Goal: Find specific page/section: Find specific page/section

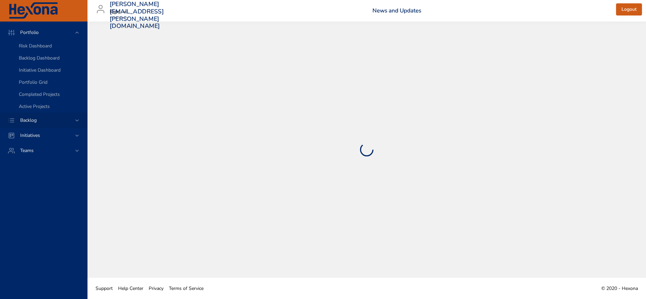
click at [42, 118] on span "Backlog" at bounding box center [28, 120] width 27 height 6
click at [38, 61] on span "Backlog Details" at bounding box center [35, 61] width 32 height 6
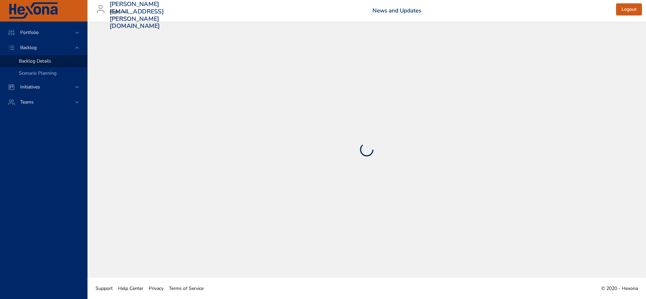
click at [35, 63] on span "Backlog Details" at bounding box center [35, 61] width 32 height 6
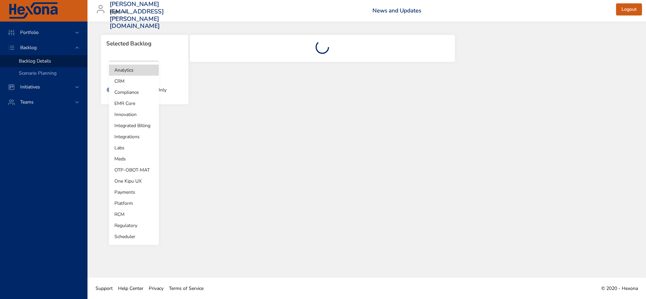
click at [152, 73] on body "Portfolio Backlog Backlog Details Scenario Planning Initiatives Teams jeremy.de…" at bounding box center [323, 149] width 646 height 299
click at [134, 136] on li "Integrations" at bounding box center [134, 136] width 50 height 11
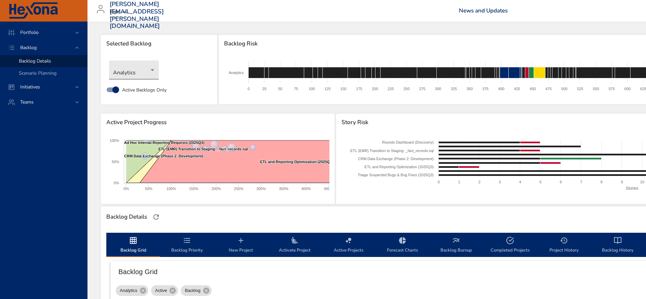
click at [141, 75] on body "Portfolio Backlog Backlog Details Scenario Planning Initiatives Teams jeremy.de…" at bounding box center [323, 149] width 646 height 299
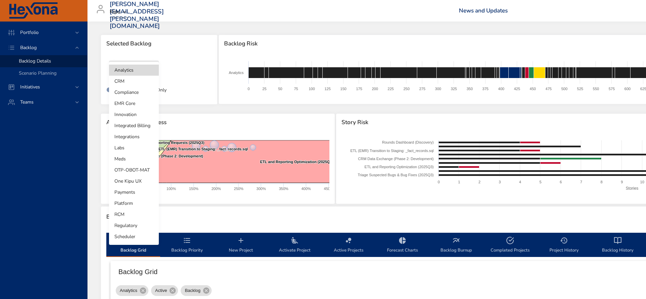
click at [122, 136] on li "Integrations" at bounding box center [134, 136] width 50 height 11
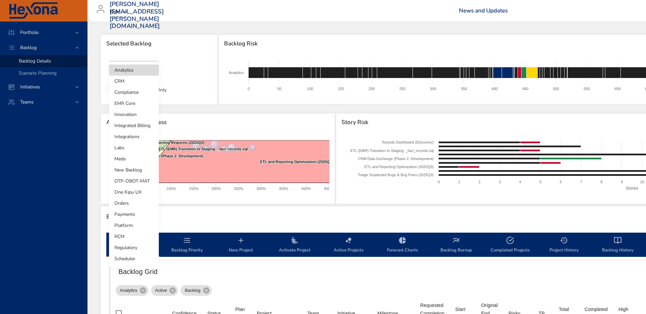
click at [137, 73] on body "Portfolio Backlog Backlog Details Scenario Planning Initiatives Teams [PERSON_N…" at bounding box center [323, 157] width 646 height 314
click at [133, 137] on li "Integrations" at bounding box center [134, 136] width 50 height 11
